Goal: Task Accomplishment & Management: Manage account settings

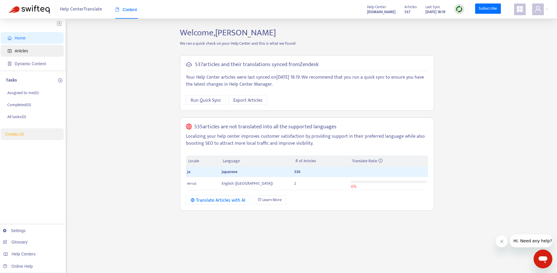
click at [23, 50] on span "Articles" at bounding box center [21, 51] width 13 height 5
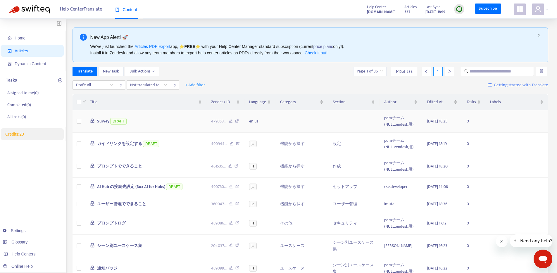
click at [101, 123] on span "Survey" at bounding box center [103, 121] width 12 height 7
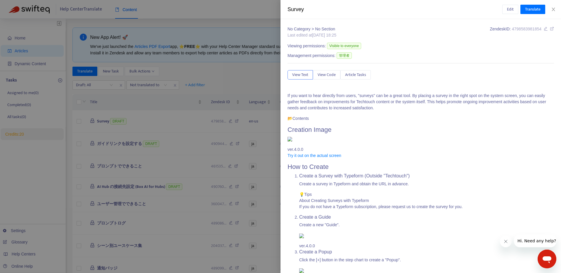
click at [238, 79] on div at bounding box center [280, 136] width 561 height 273
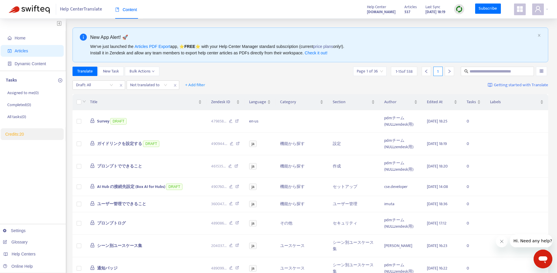
click at [26, 175] on div "Home Articles Dynamic Content Tasks Assigned to me ( 0 ) Completed ( 0 ) All ta…" at bounding box center [33, 245] width 66 height 452
click at [26, 228] on link "Settings" at bounding box center [14, 230] width 23 height 5
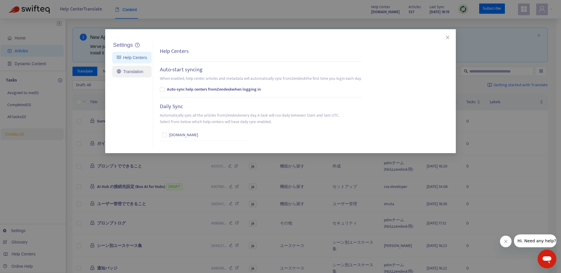
click at [140, 72] on link "Translation" at bounding box center [130, 71] width 26 height 5
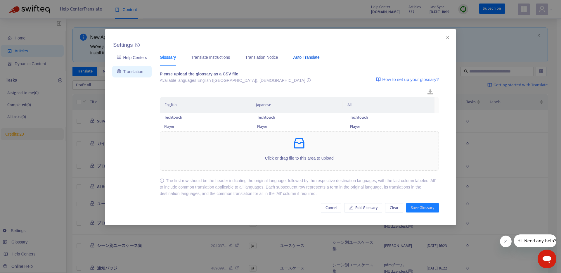
click at [304, 60] on div "Auto Translate" at bounding box center [307, 57] width 26 height 6
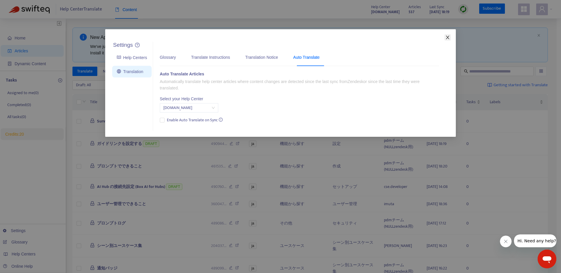
click at [451, 39] on span "Close" at bounding box center [448, 37] width 6 height 5
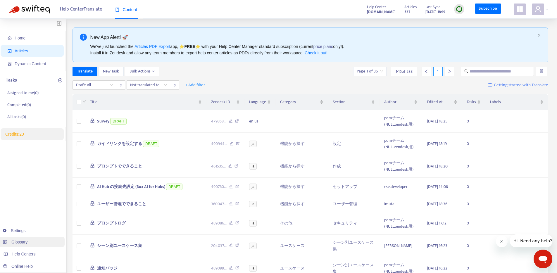
click at [19, 244] on link "Glossary" at bounding box center [15, 242] width 25 height 5
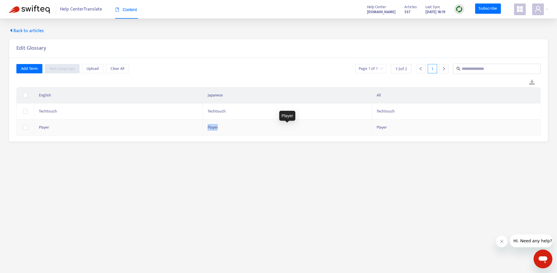
drag, startPoint x: 206, startPoint y: 128, endPoint x: 222, endPoint y: 128, distance: 15.2
click at [222, 128] on td "Player" at bounding box center [287, 128] width 169 height 16
click at [222, 128] on input "******" at bounding box center [287, 128] width 159 height 9
click at [193, 152] on main "Back to articles Edit Glossary Add Term New Language Upload Clear All Page 1 of…" at bounding box center [278, 155] width 557 height 273
